Goal: Information Seeking & Learning: Learn about a topic

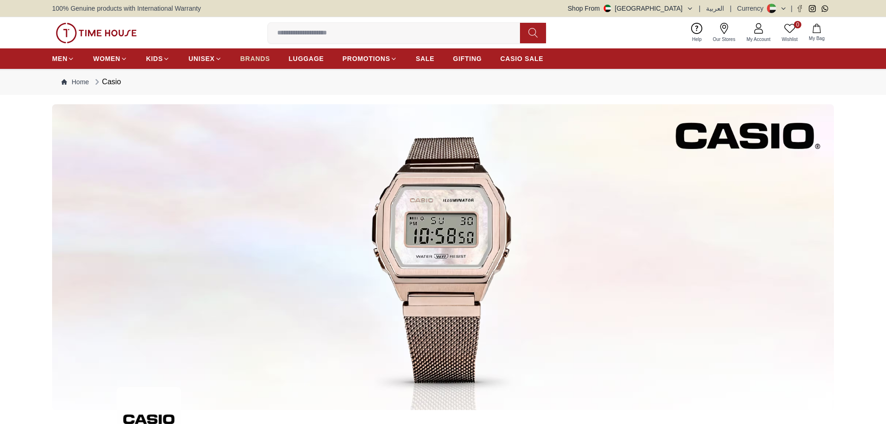
click at [260, 61] on span "BRANDS" at bounding box center [255, 58] width 30 height 9
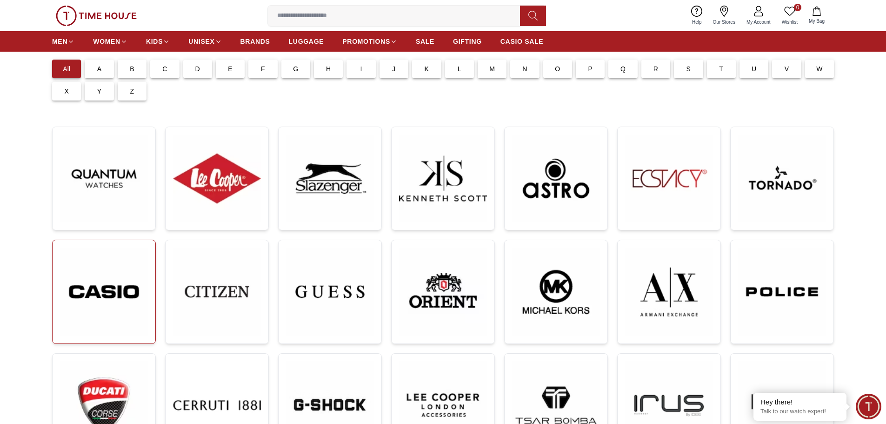
scroll to position [140, 0]
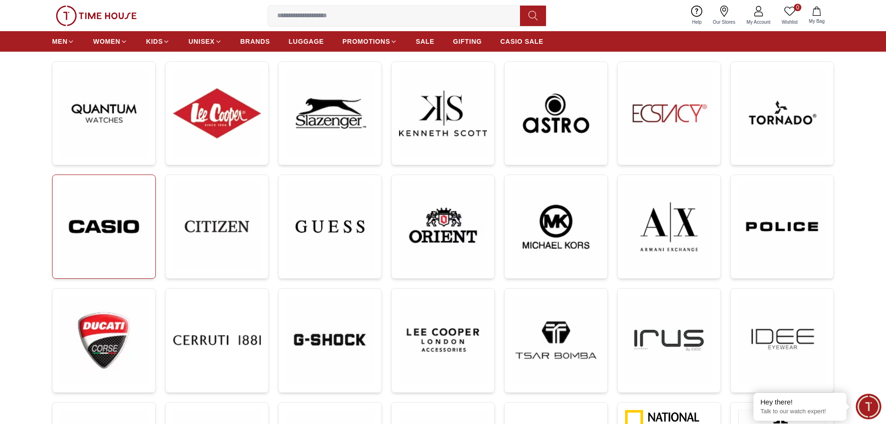
click at [114, 234] on img at bounding box center [104, 226] width 88 height 88
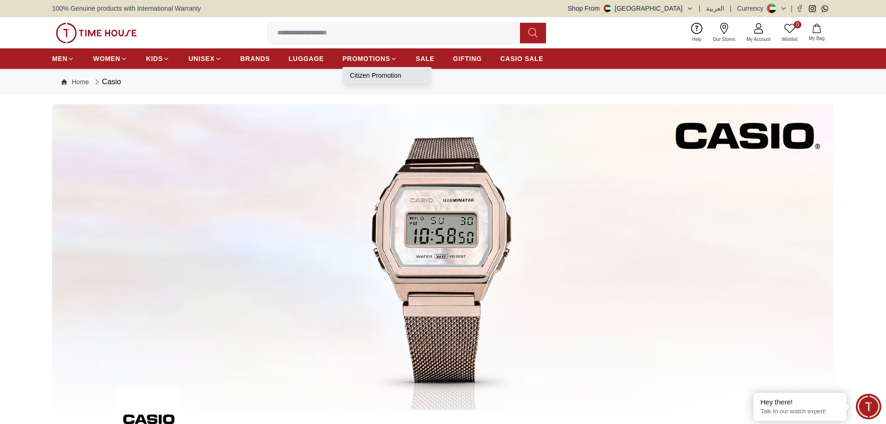
click at [367, 70] on li "Citizen Promotion" at bounding box center [386, 75] width 89 height 17
click at [372, 76] on link "Citizen Promotion" at bounding box center [387, 75] width 74 height 9
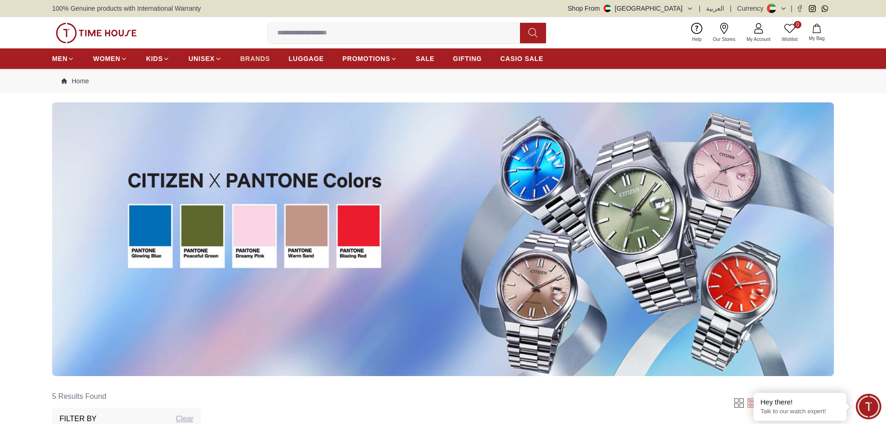
click at [265, 57] on span "BRANDS" at bounding box center [255, 58] width 30 height 9
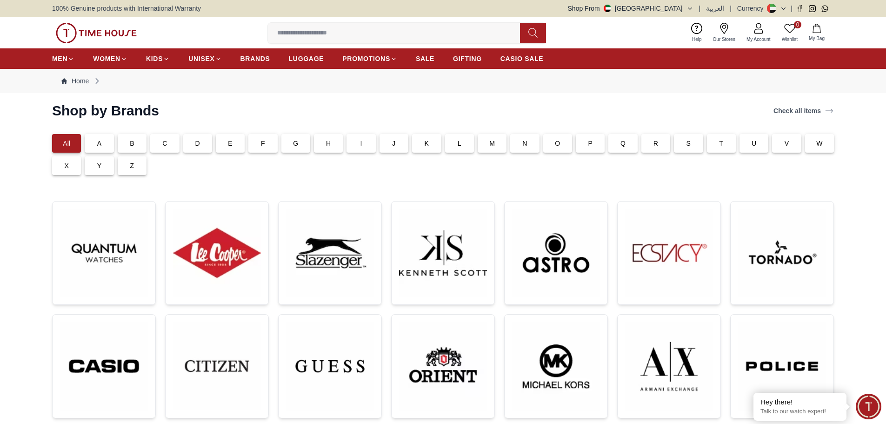
click at [170, 140] on div "C" at bounding box center [164, 143] width 29 height 19
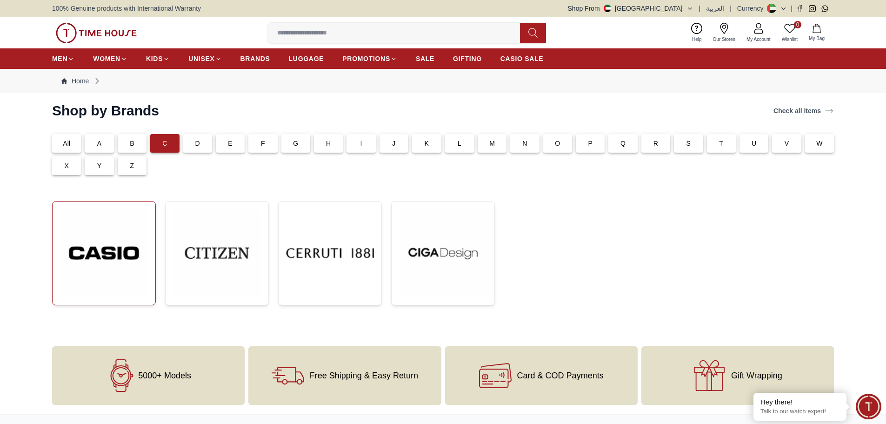
click at [114, 258] on img at bounding box center [104, 253] width 88 height 88
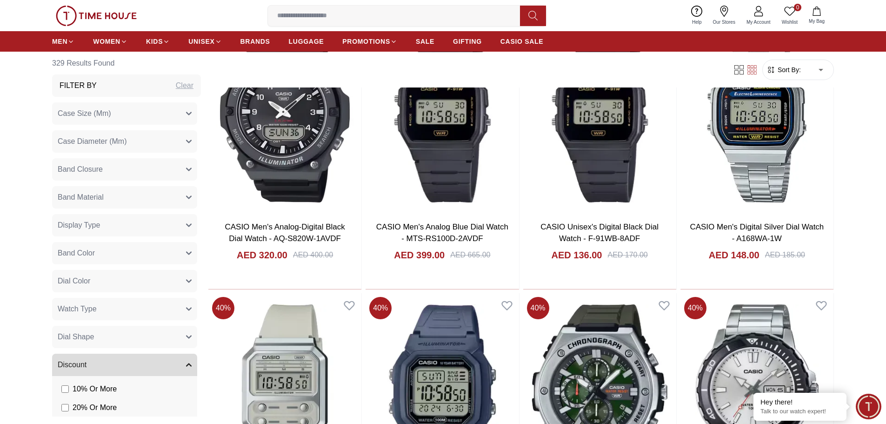
scroll to position [698, 0]
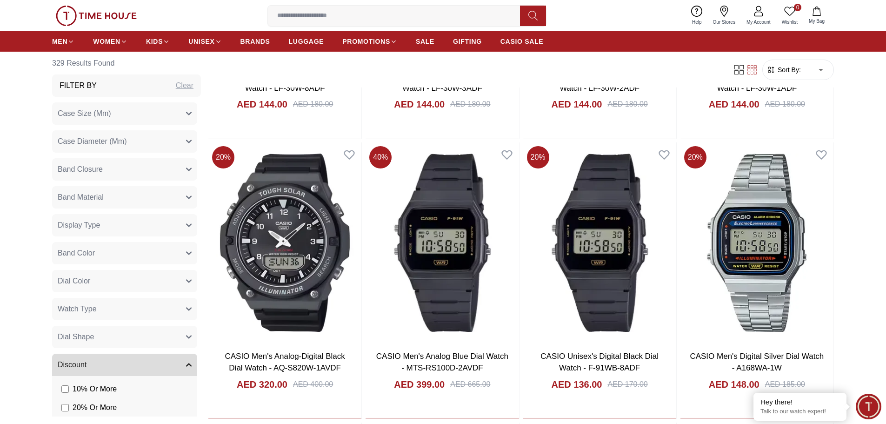
click at [239, 41] on ul "MEN WOMEN KIDS UNISEX BRANDS LUGGAGE PROMOTIONS SALE GIFTING CASIO SALE" at bounding box center [297, 41] width 491 height 17
click at [253, 41] on span "BRANDS" at bounding box center [255, 41] width 30 height 9
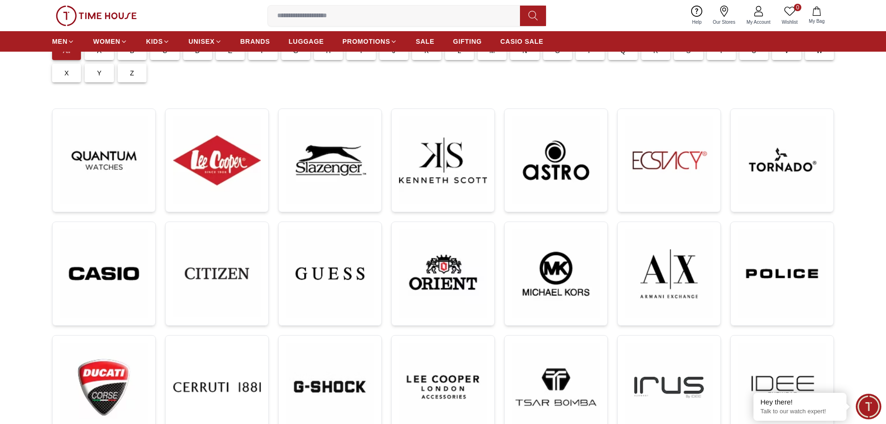
scroll to position [93, 0]
click at [675, 274] on img at bounding box center [669, 273] width 88 height 88
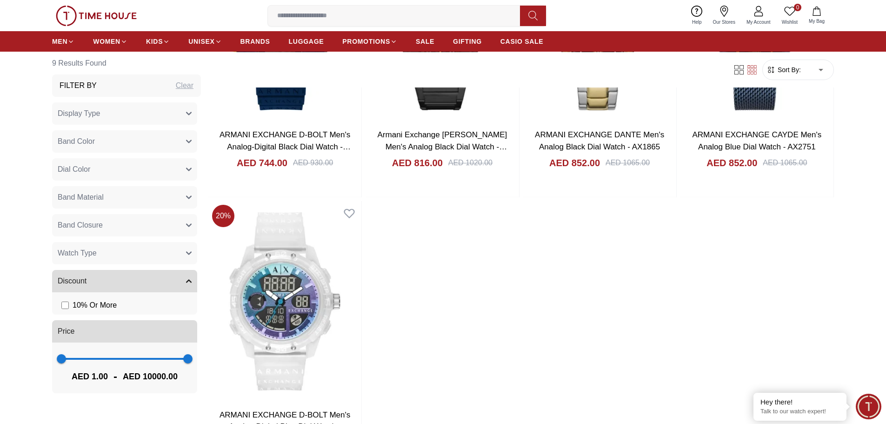
scroll to position [884, 0]
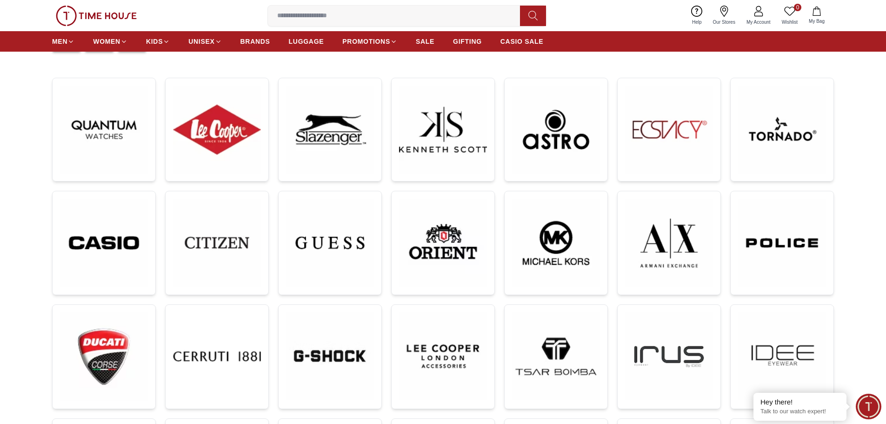
scroll to position [140, 0]
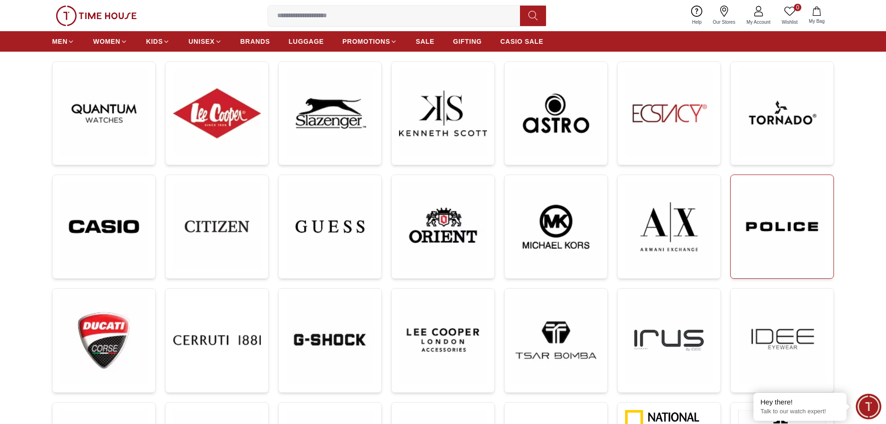
click at [799, 232] on img at bounding box center [782, 226] width 88 height 88
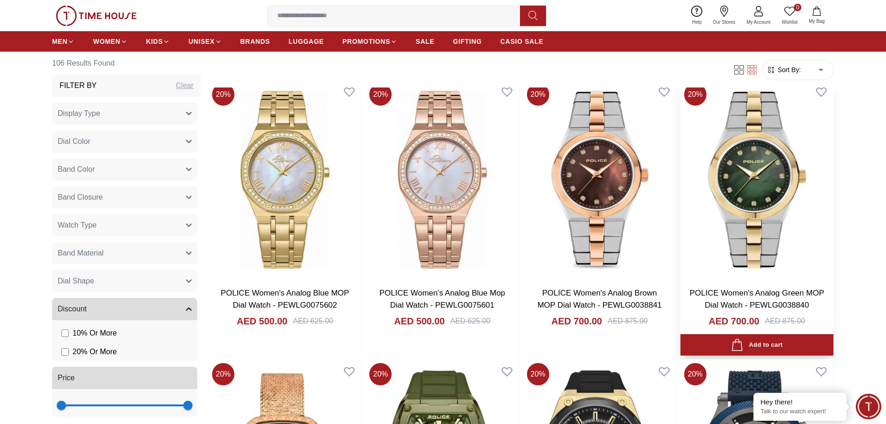
scroll to position [1442, 0]
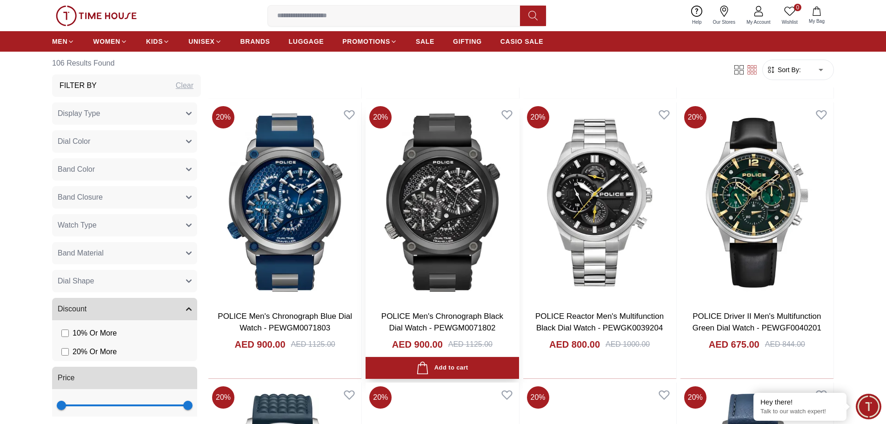
scroll to position [2698, 0]
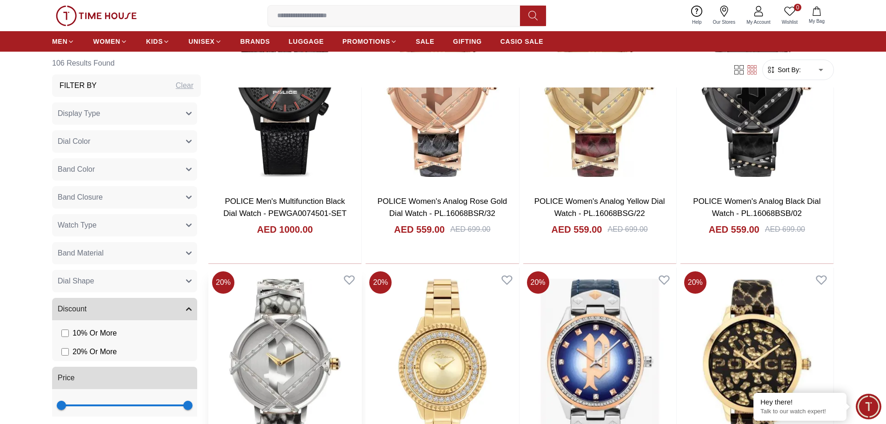
scroll to position [3860, 0]
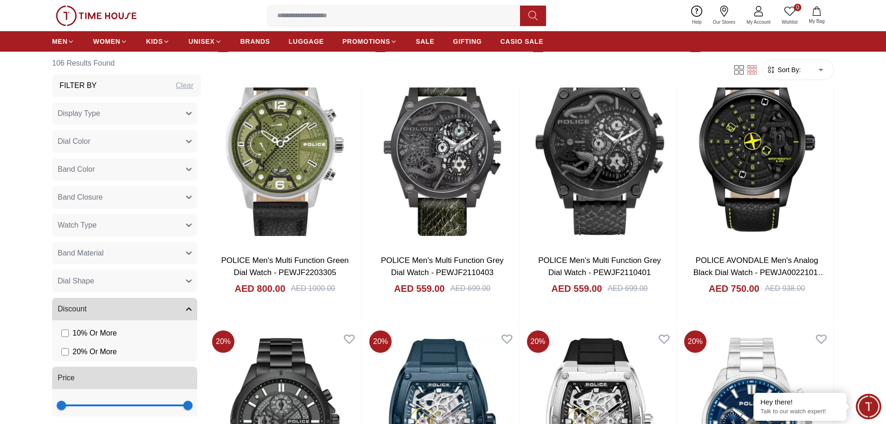
scroll to position [5023, 0]
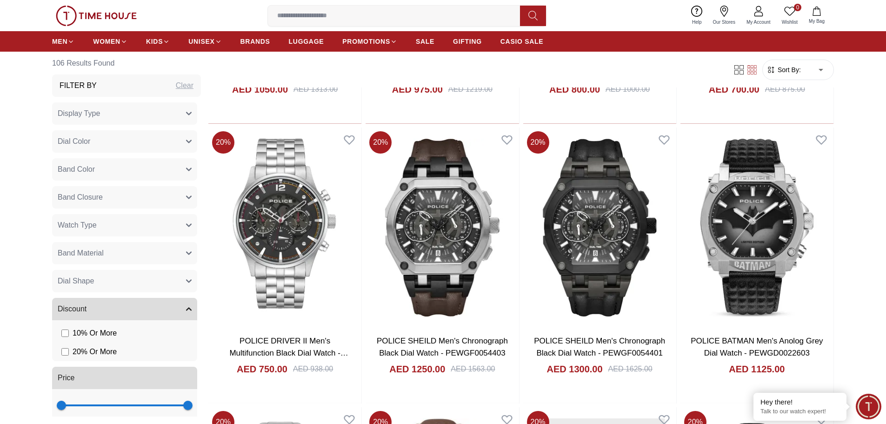
scroll to position [6093, 0]
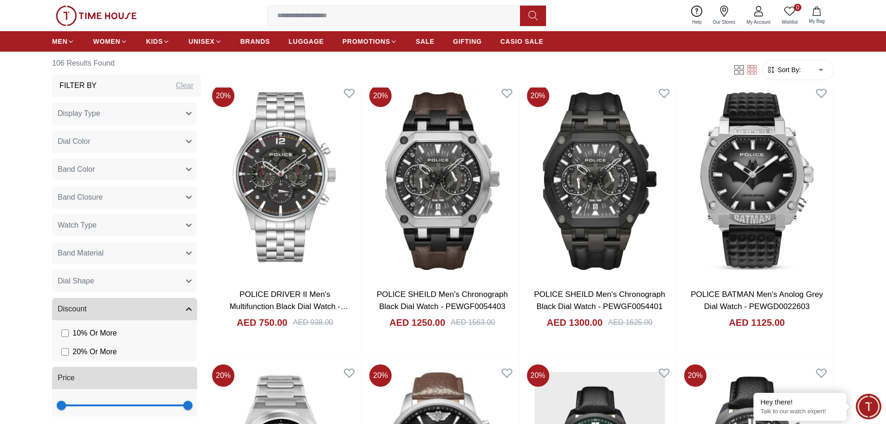
scroll to position [6018, 0]
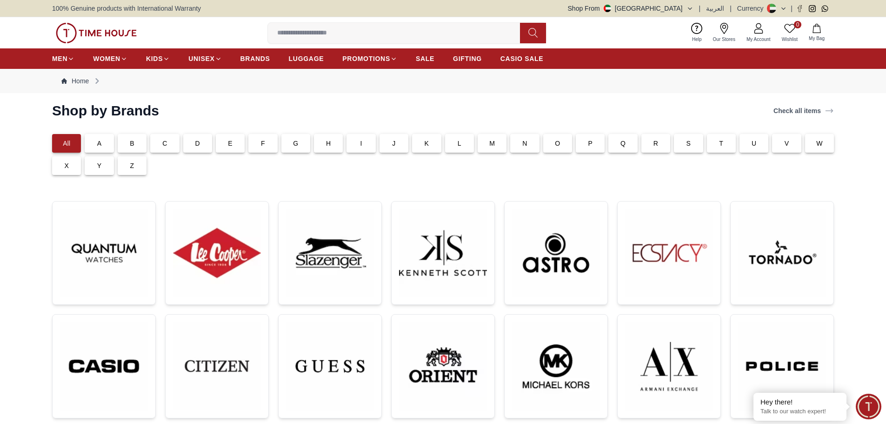
click at [167, 147] on div "C" at bounding box center [164, 143] width 29 height 19
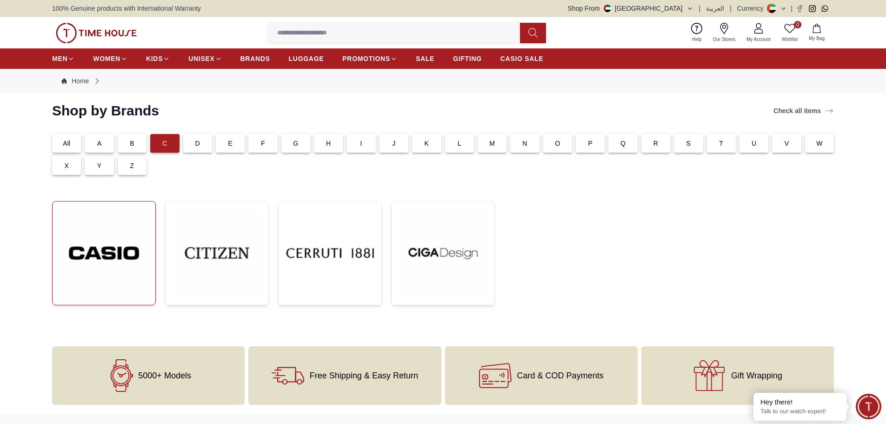
click at [70, 243] on img at bounding box center [104, 253] width 88 height 88
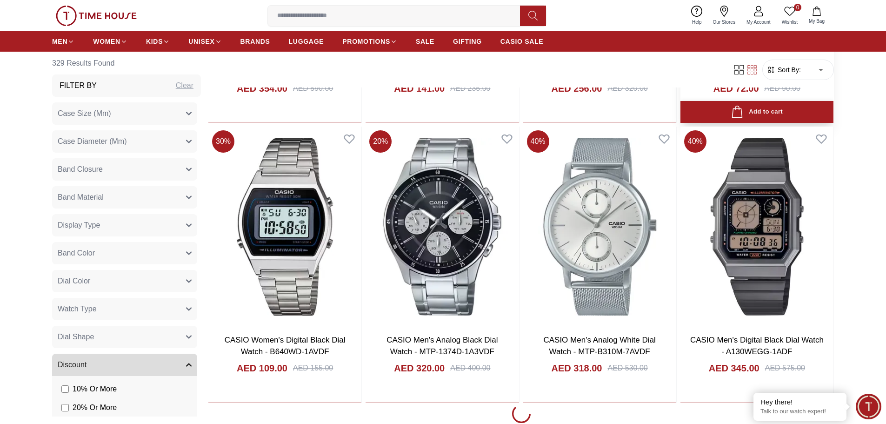
scroll to position [1581, 0]
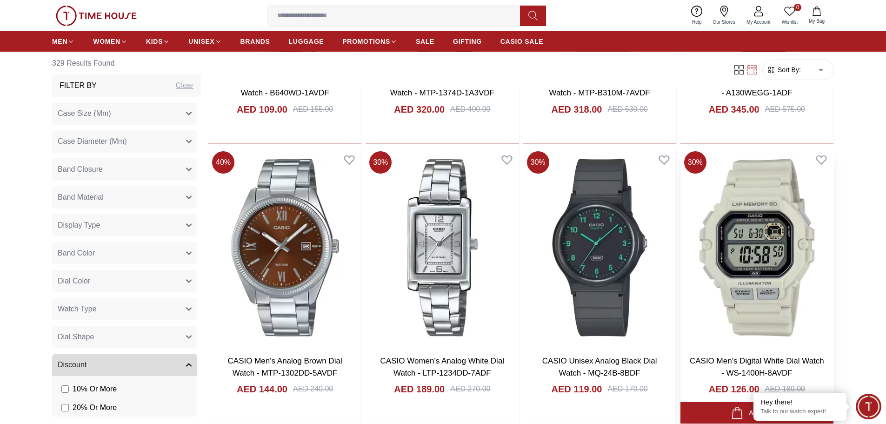
scroll to position [1814, 0]
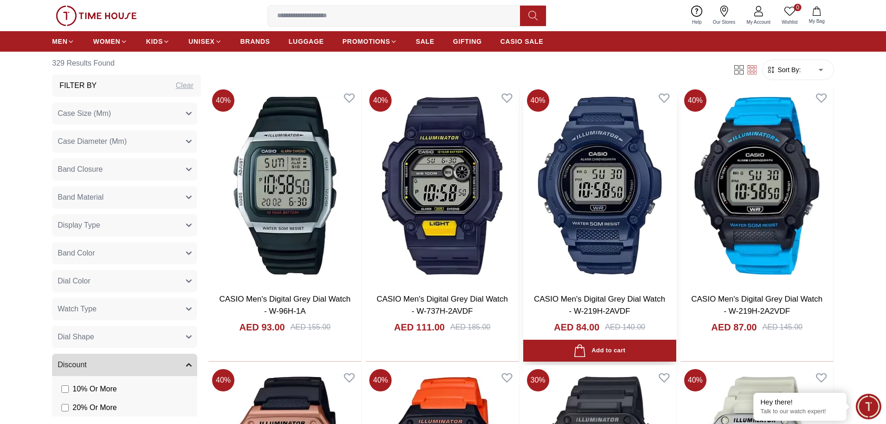
scroll to position [4139, 0]
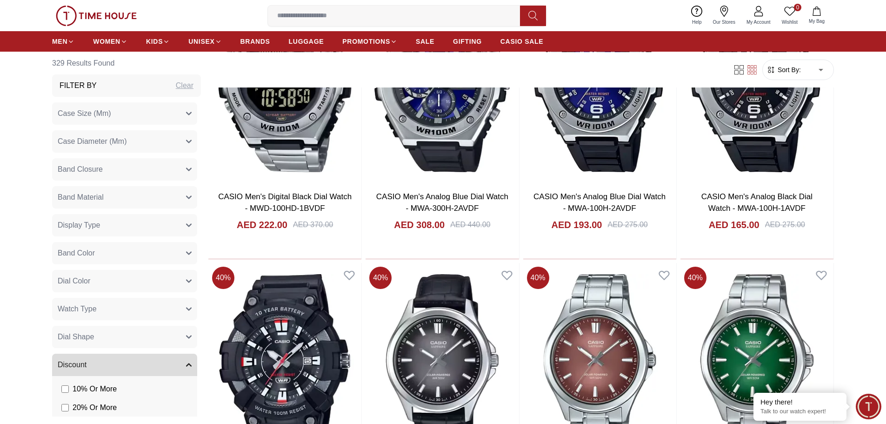
scroll to position [4791, 0]
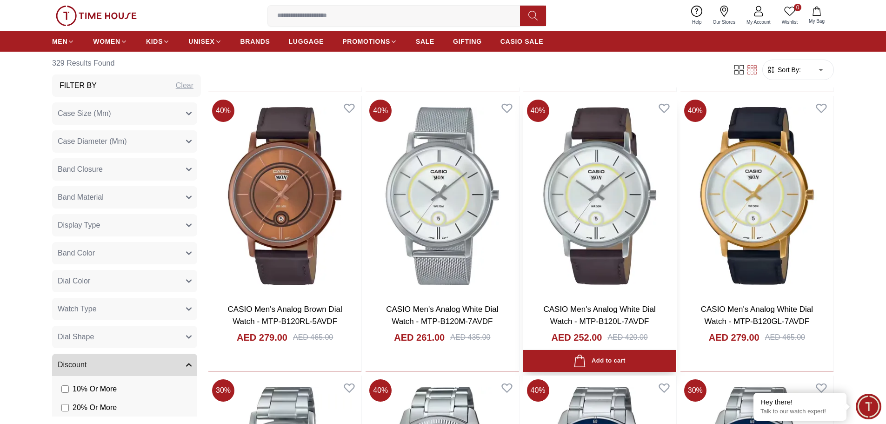
scroll to position [6852, 0]
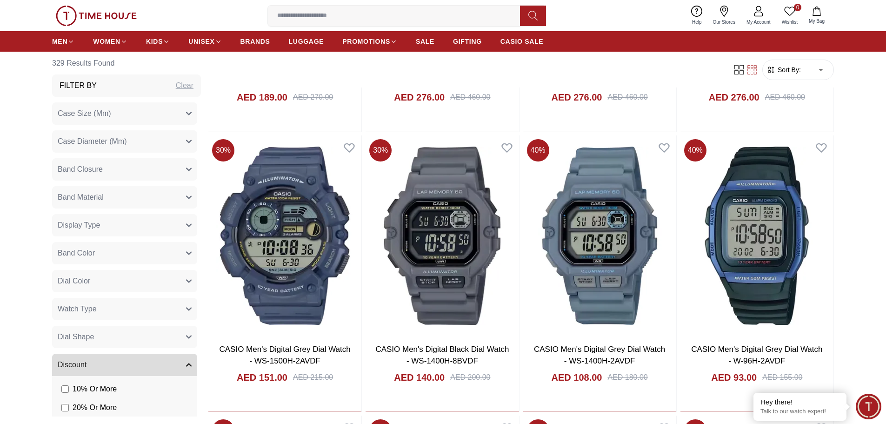
scroll to position [3410, 0]
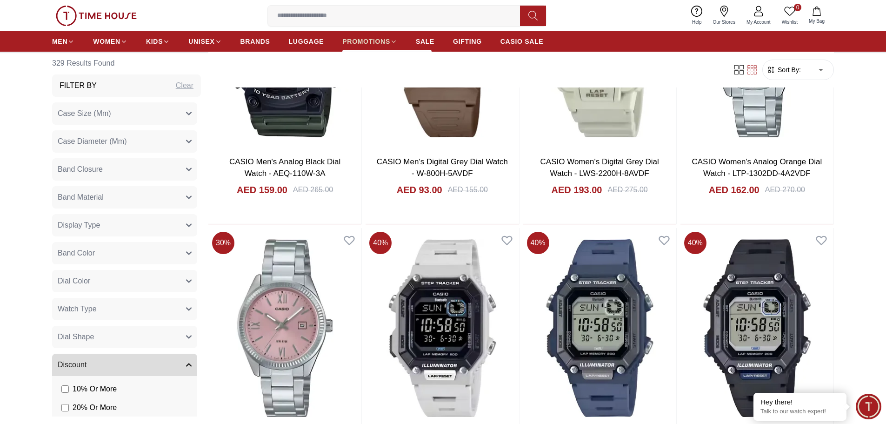
click at [361, 39] on span "PROMOTIONS" at bounding box center [366, 41] width 48 height 9
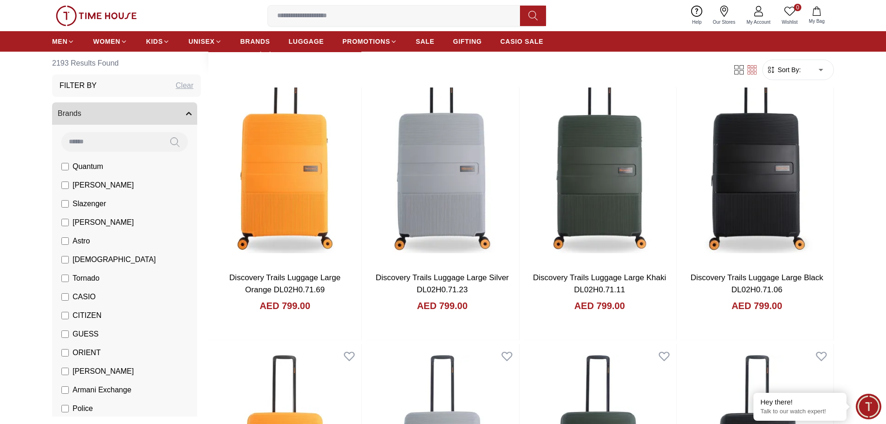
scroll to position [512, 0]
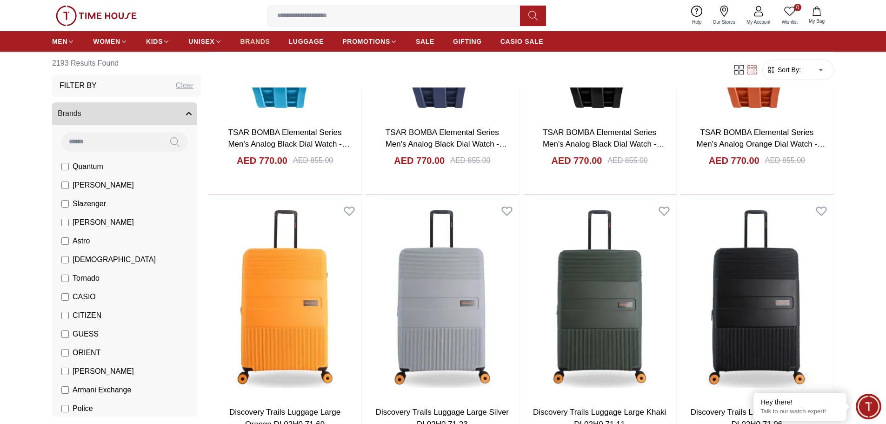
click at [245, 40] on span "BRANDS" at bounding box center [255, 41] width 30 height 9
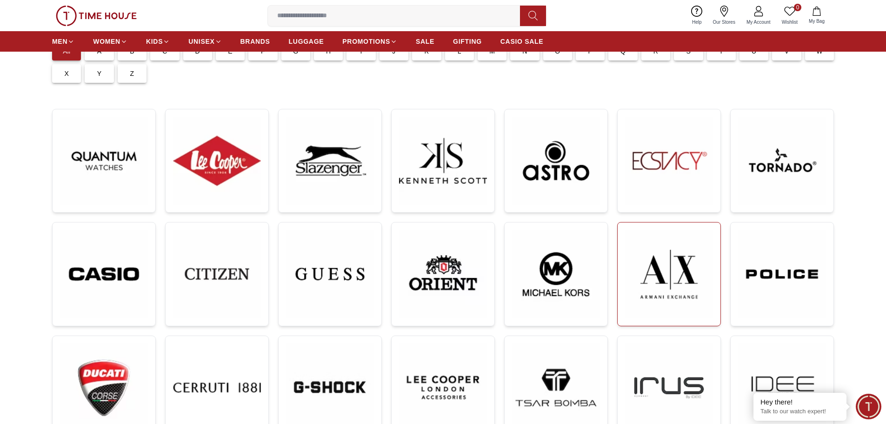
scroll to position [93, 0]
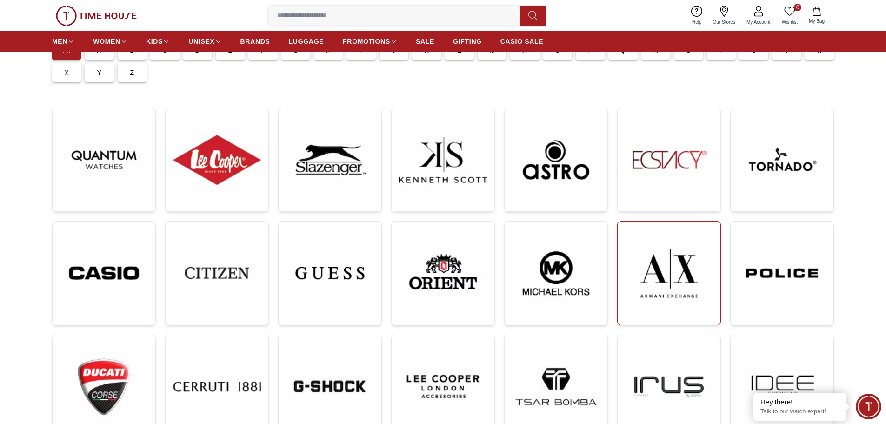
click at [667, 284] on img at bounding box center [669, 273] width 88 height 88
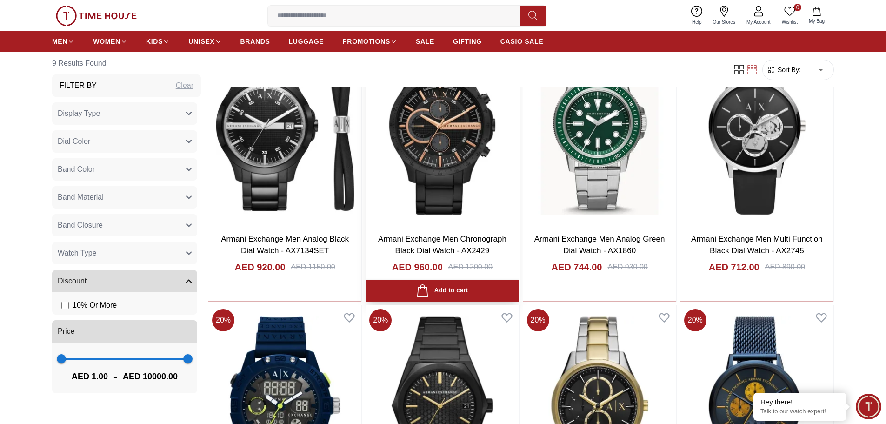
scroll to position [465, 0]
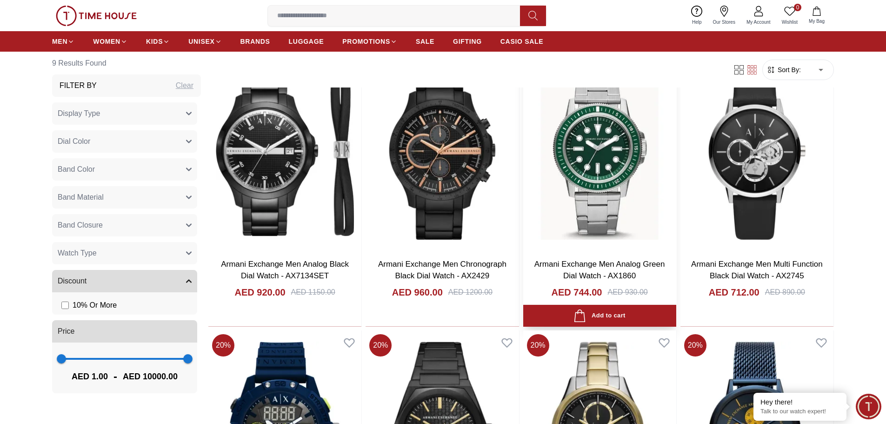
click at [559, 144] on img at bounding box center [599, 150] width 153 height 200
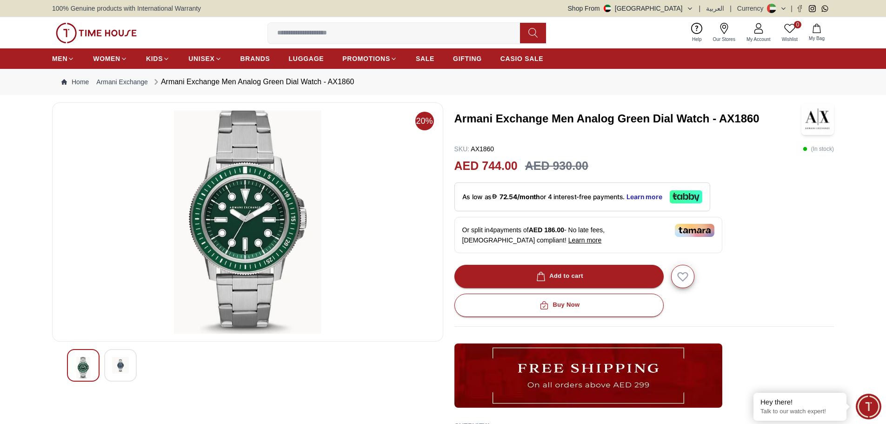
click at [114, 359] on img at bounding box center [120, 365] width 17 height 17
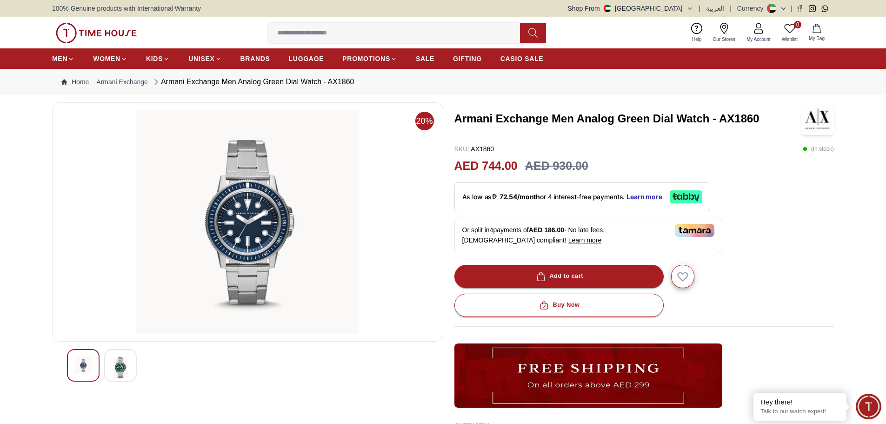
click at [251, 207] on img at bounding box center [247, 221] width 375 height 223
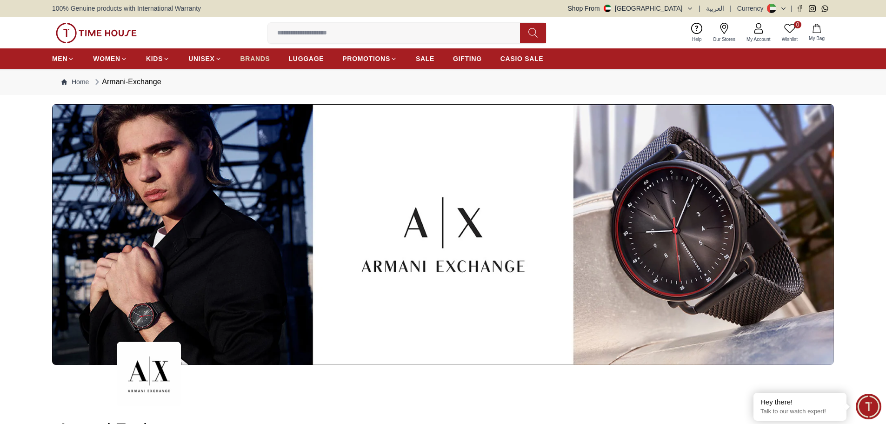
click at [263, 58] on span "BRANDS" at bounding box center [255, 58] width 30 height 9
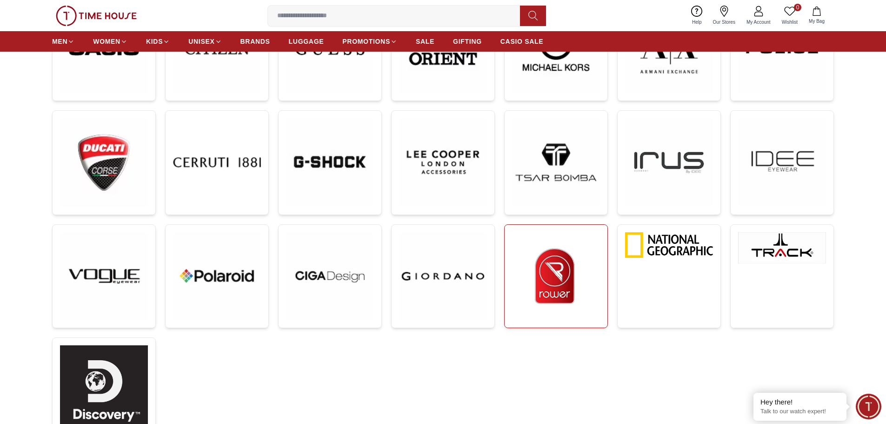
scroll to position [326, 0]
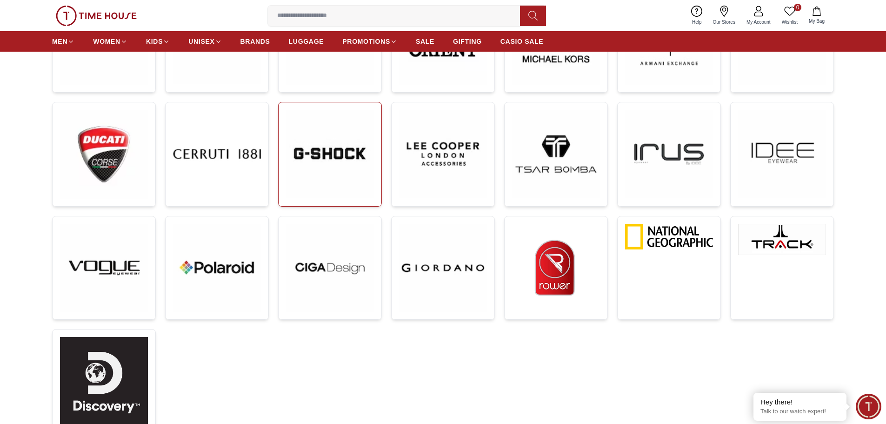
click at [359, 157] on img at bounding box center [330, 154] width 88 height 88
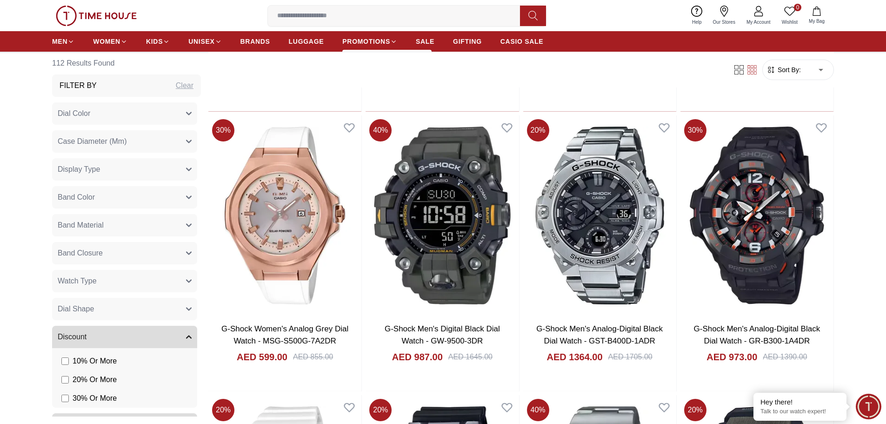
scroll to position [698, 0]
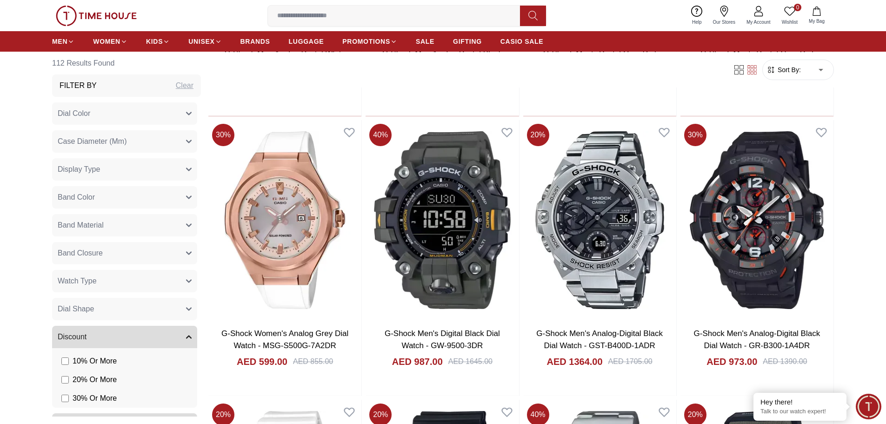
click at [367, 20] on input at bounding box center [398, 16] width 260 height 19
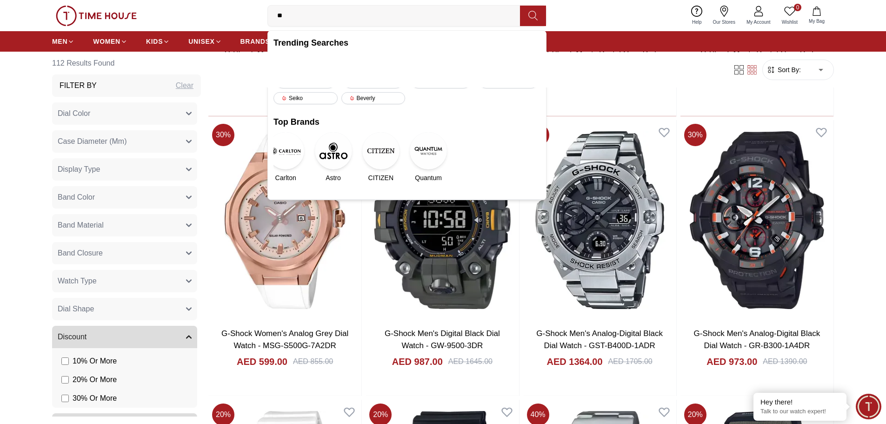
type input "***"
